Goal: Transaction & Acquisition: Book appointment/travel/reservation

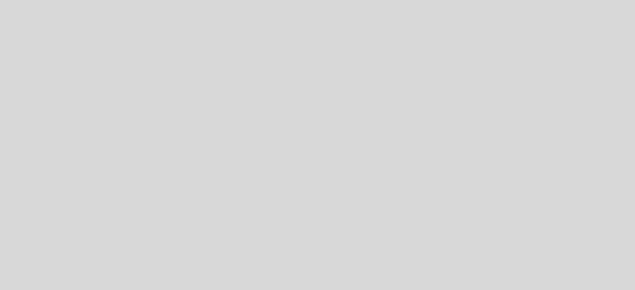
select select "es"
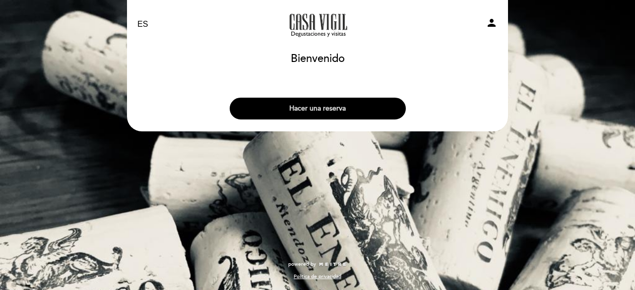
click at [352, 116] on button "Hacer una reserva" at bounding box center [318, 109] width 176 height 22
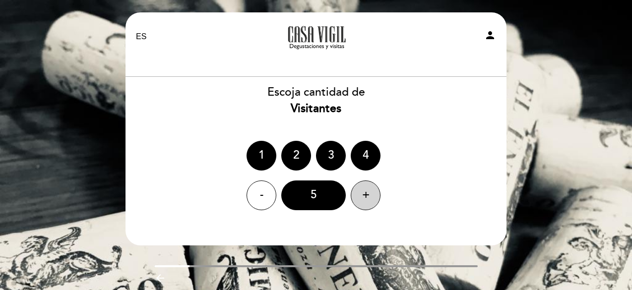
click at [366, 189] on div "+" at bounding box center [366, 196] width 30 height 30
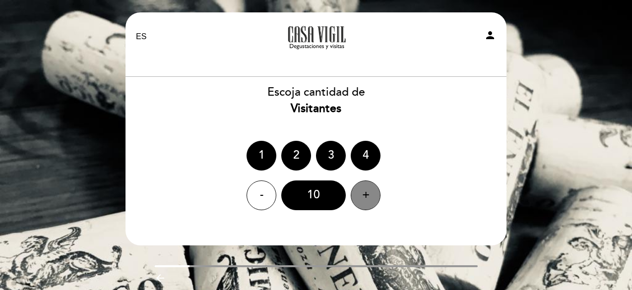
click at [366, 189] on div "+" at bounding box center [366, 196] width 30 height 30
click at [318, 199] on div "11" at bounding box center [313, 196] width 65 height 30
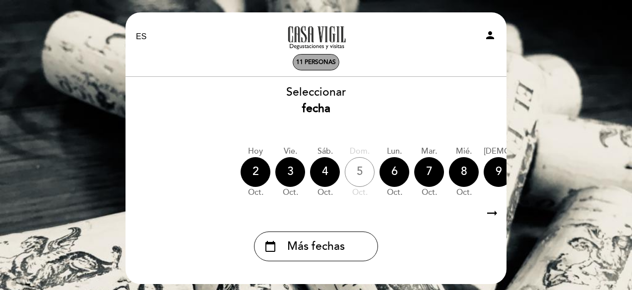
click at [328, 62] on span "11 personas" at bounding box center [316, 62] width 40 height 7
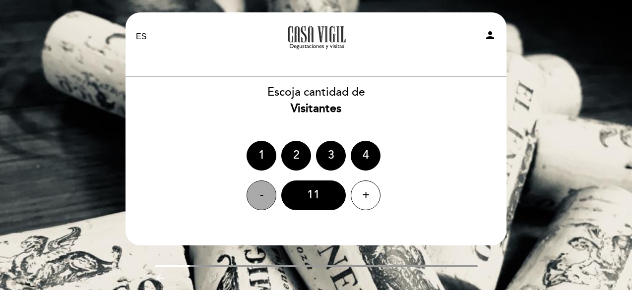
click at [264, 191] on div "-" at bounding box center [262, 196] width 30 height 30
click at [314, 192] on div "10" at bounding box center [313, 196] width 65 height 30
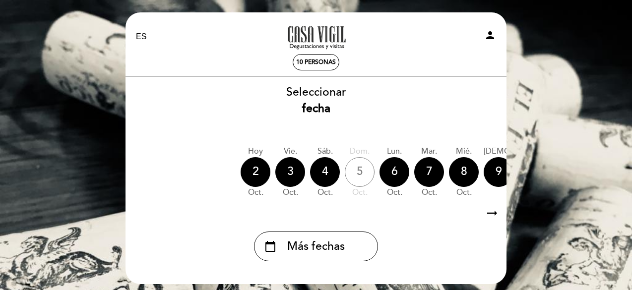
click at [492, 213] on icon "arrow_right_alt" at bounding box center [492, 213] width 15 height 21
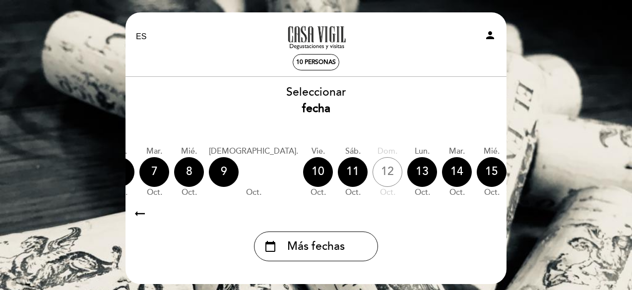
scroll to position [0, 289]
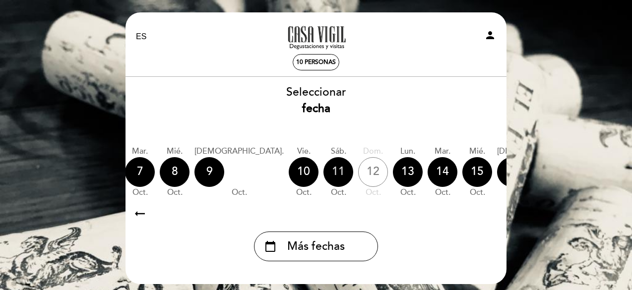
click at [324, 173] on div "11" at bounding box center [339, 172] width 30 height 30
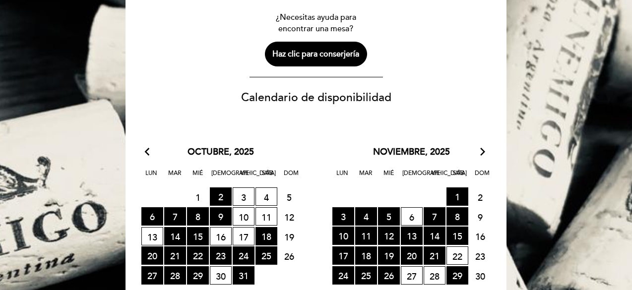
scroll to position [198, 0]
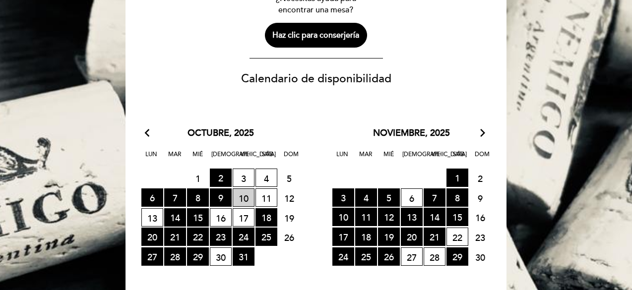
click at [245, 198] on span "10 LISTA DE ESPERA" at bounding box center [244, 198] width 22 height 18
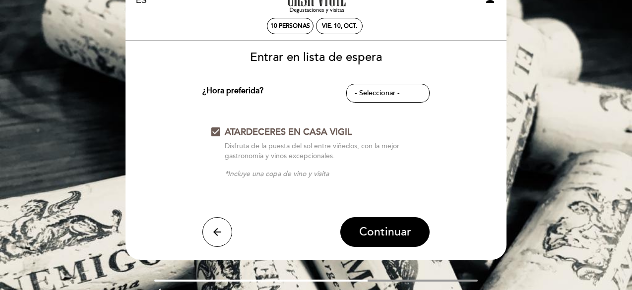
scroll to position [0, 0]
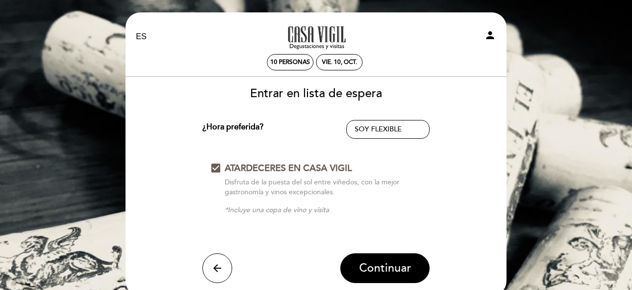
click at [357, 62] on div "vie. 10, oct." at bounding box center [339, 62] width 35 height 7
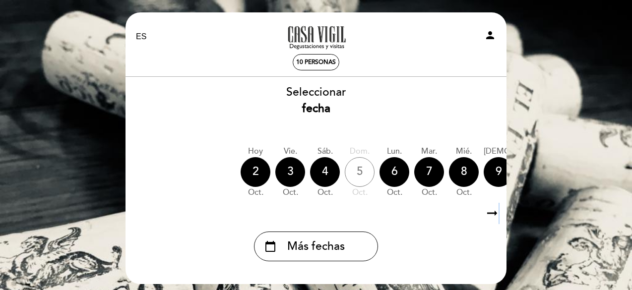
click at [499, 214] on icon "arrow_right_alt" at bounding box center [492, 213] width 15 height 21
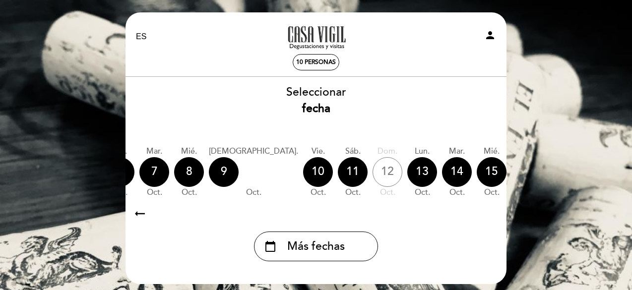
scroll to position [0, 289]
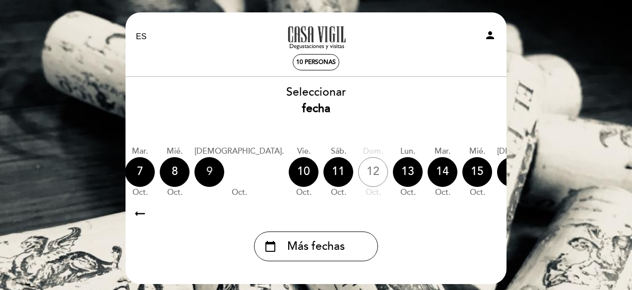
click at [212, 173] on div "9" at bounding box center [210, 172] width 30 height 30
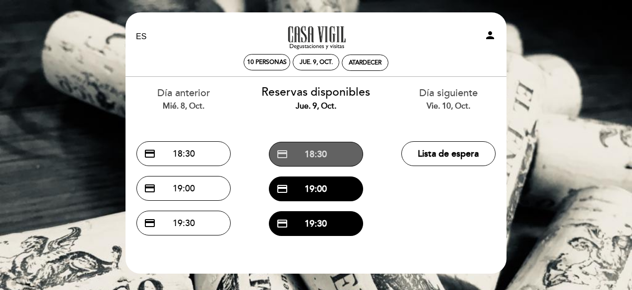
click at [326, 151] on button "credit_card 18:30" at bounding box center [316, 154] width 94 height 25
